Goal: Transaction & Acquisition: Purchase product/service

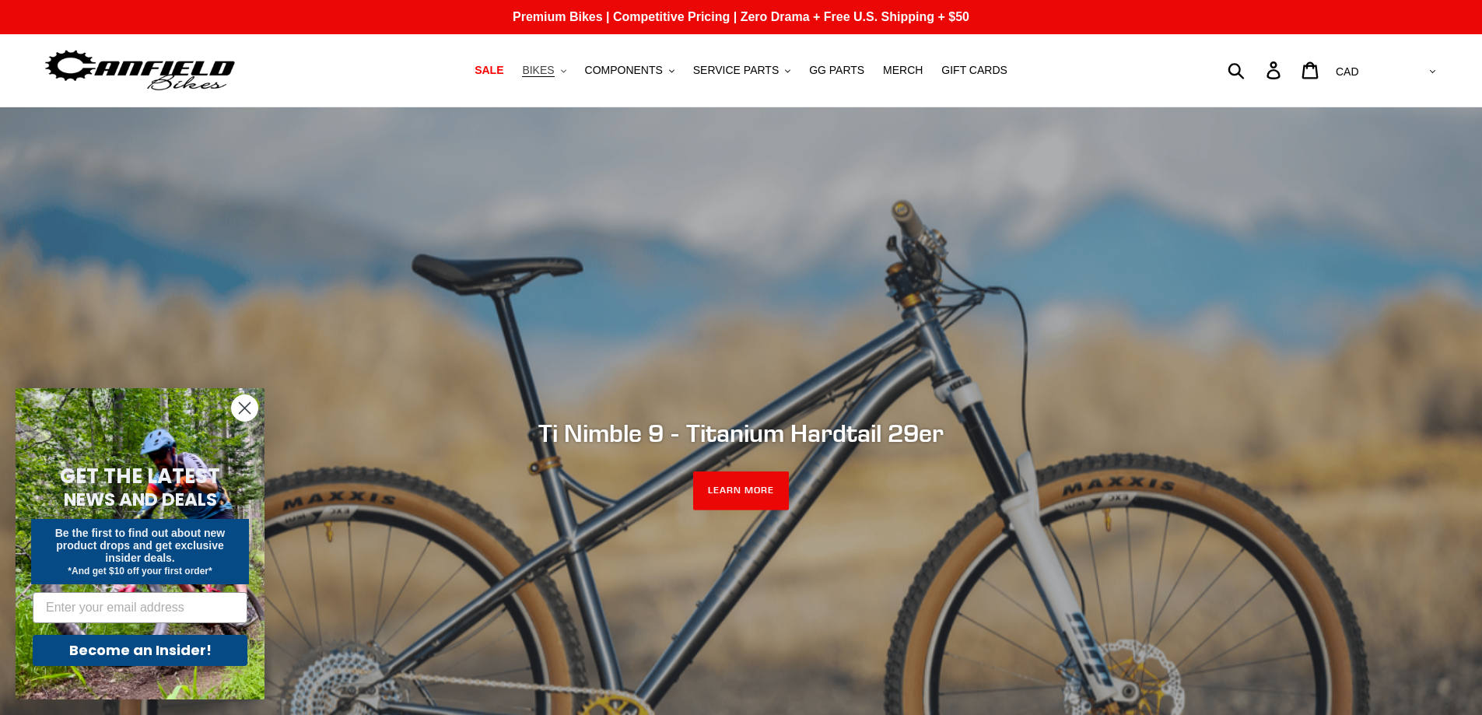
click at [554, 72] on span "BIKES" at bounding box center [538, 70] width 32 height 13
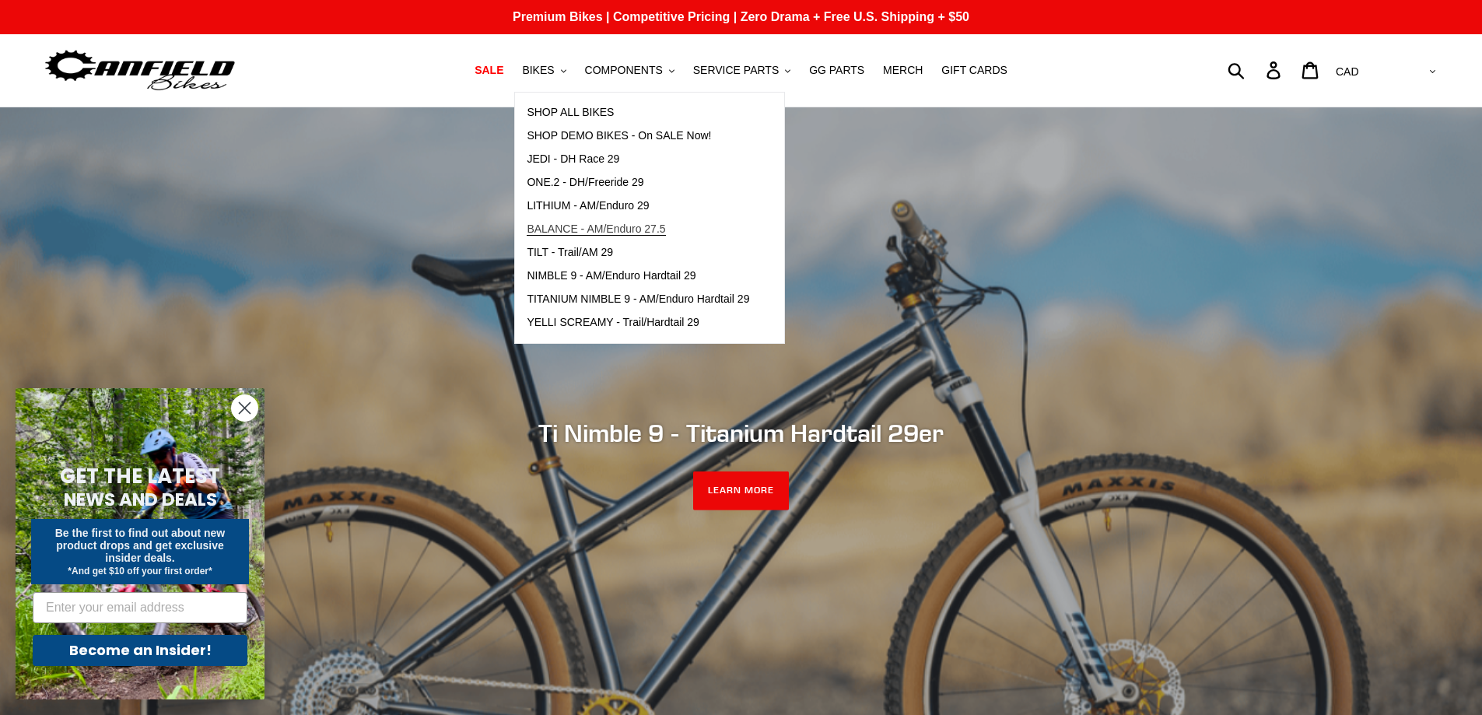
click at [665, 228] on span "BALANCE - AM/Enduro 27.5" at bounding box center [596, 228] width 138 height 13
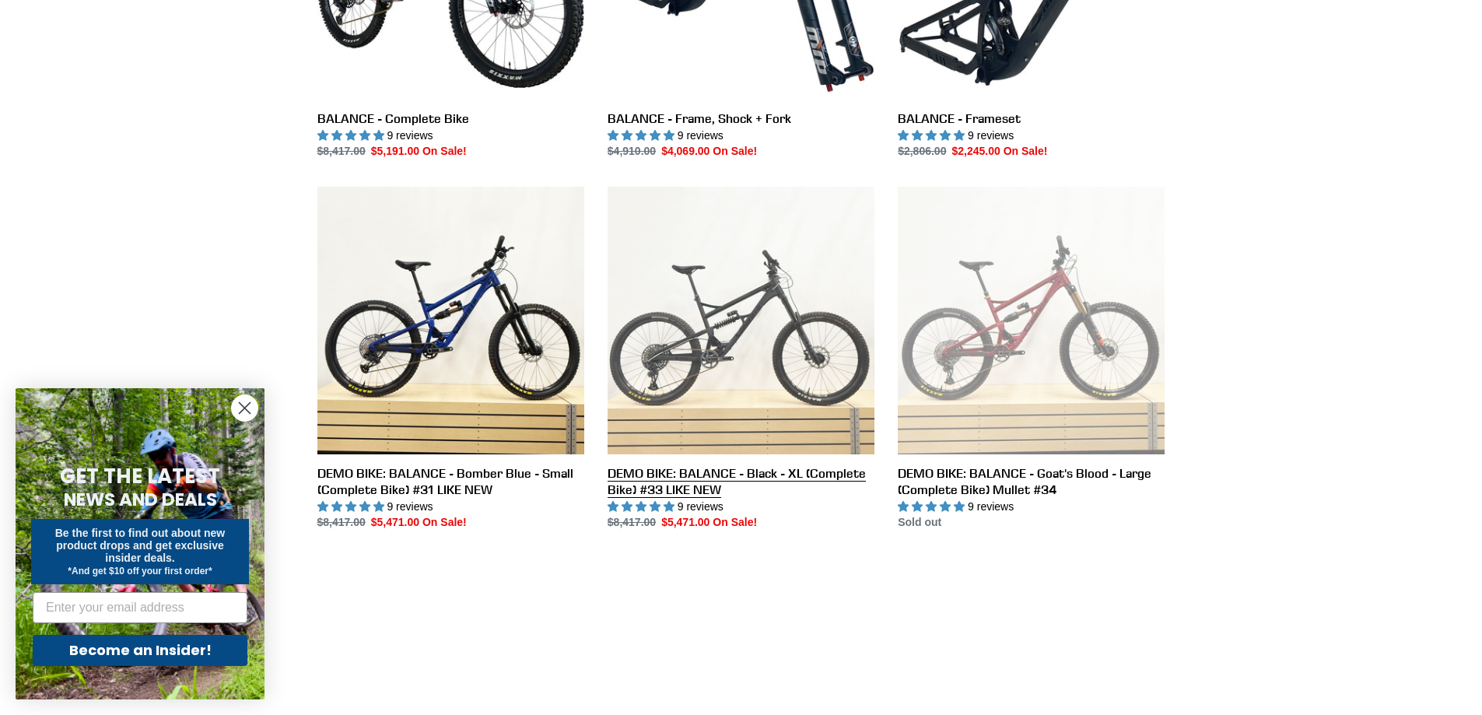
scroll to position [389, 0]
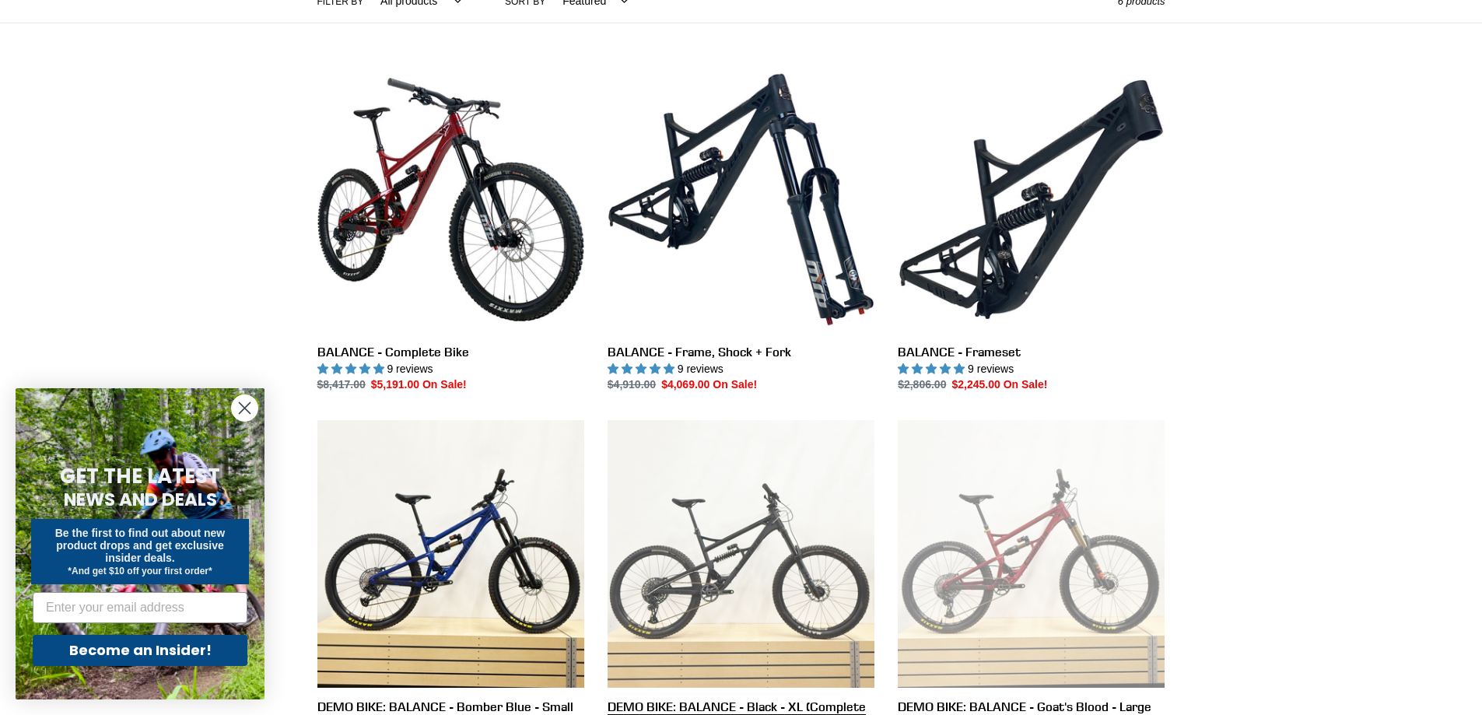
click at [732, 574] on link "DEMO BIKE: BALANCE - Black - XL (Complete Bike) #33 LIKE NEW" at bounding box center [741, 592] width 267 height 344
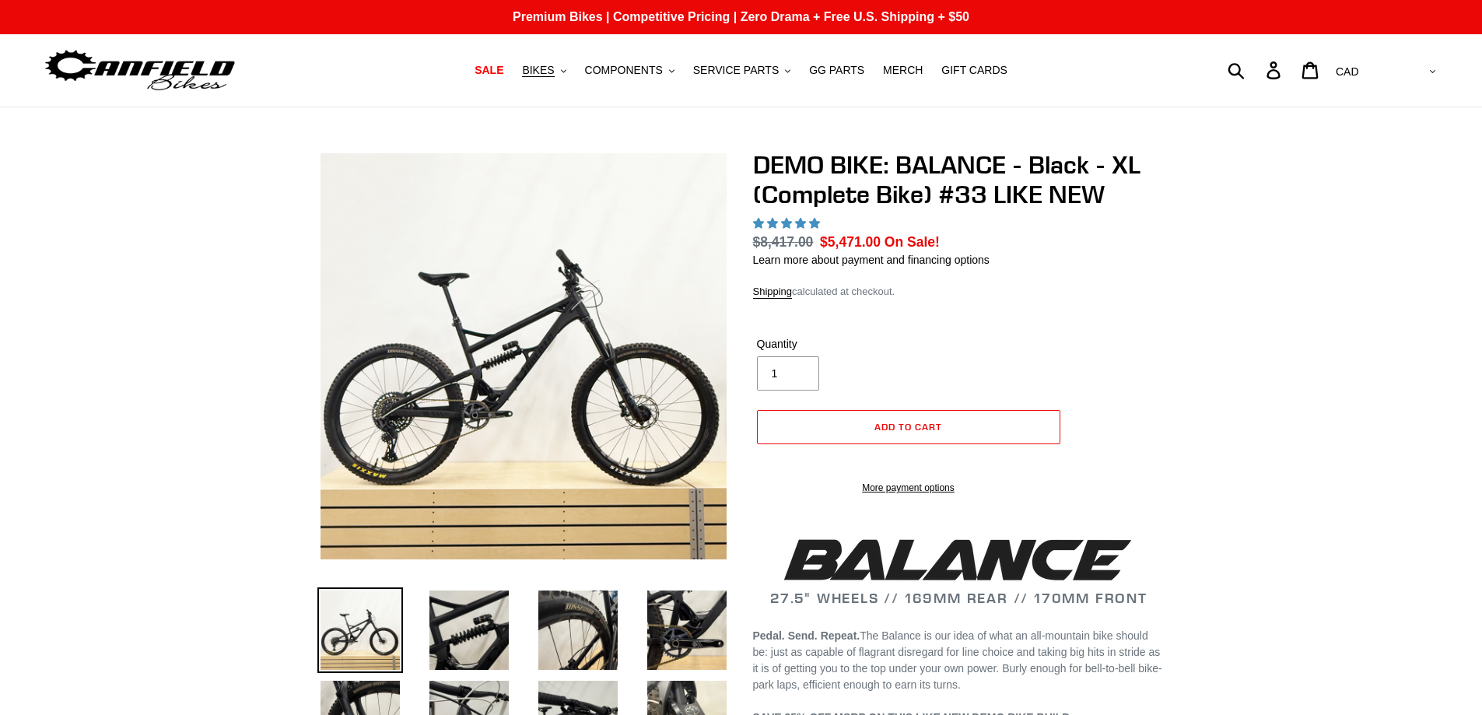
select select "highest-rating"
